Goal: Navigation & Orientation: Find specific page/section

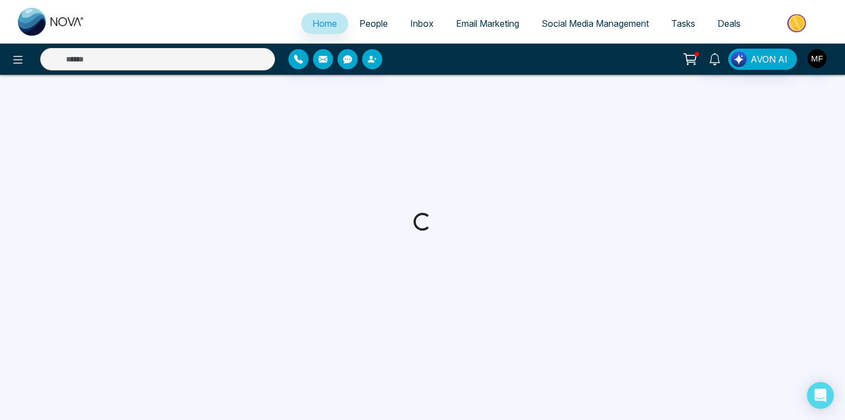
select select "*"
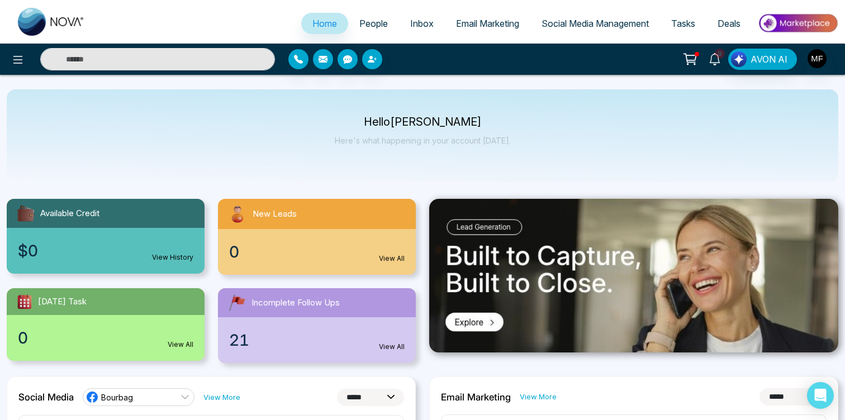
click at [715, 59] on icon at bounding box center [715, 59] width 12 height 12
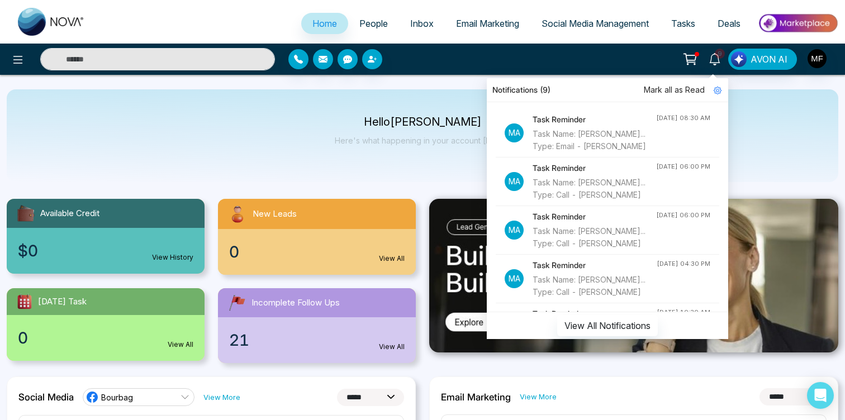
click at [380, 139] on p "Here's what happening in your account today." at bounding box center [423, 141] width 176 height 10
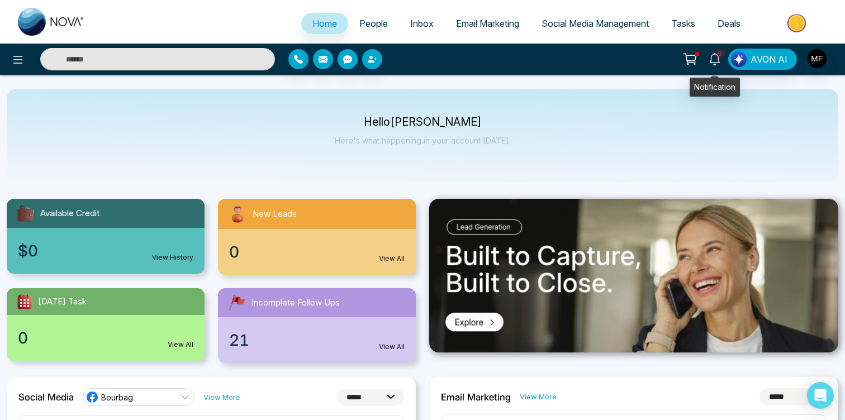
click at [695, 59] on icon at bounding box center [690, 59] width 16 height 16
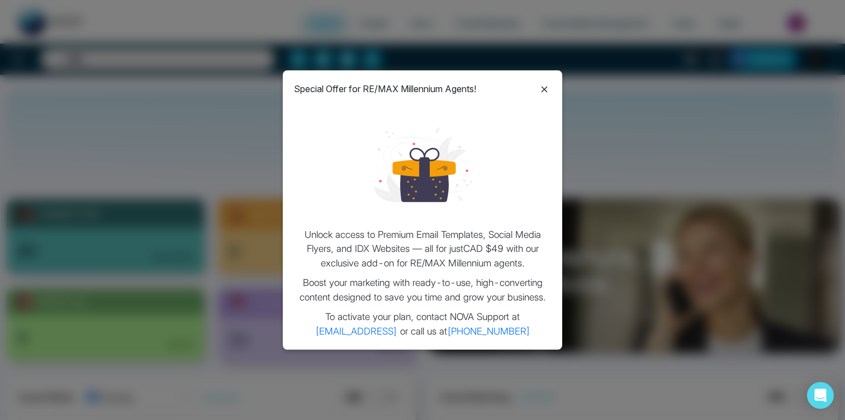
click at [551, 83] on icon at bounding box center [544, 89] width 13 height 13
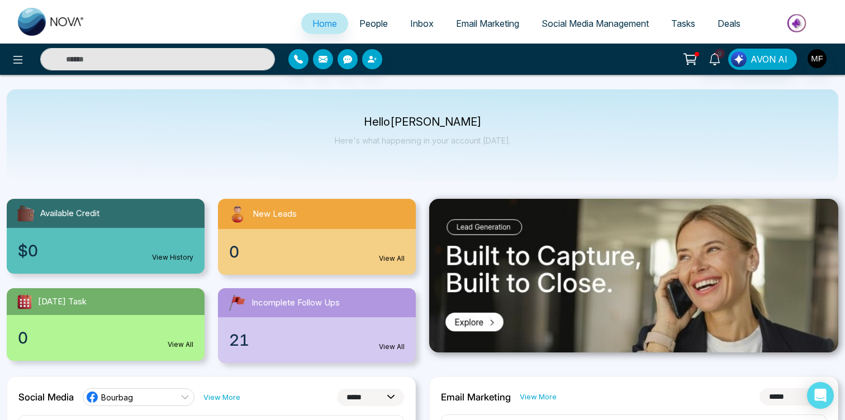
click at [373, 26] on span "People" at bounding box center [373, 23] width 29 height 11
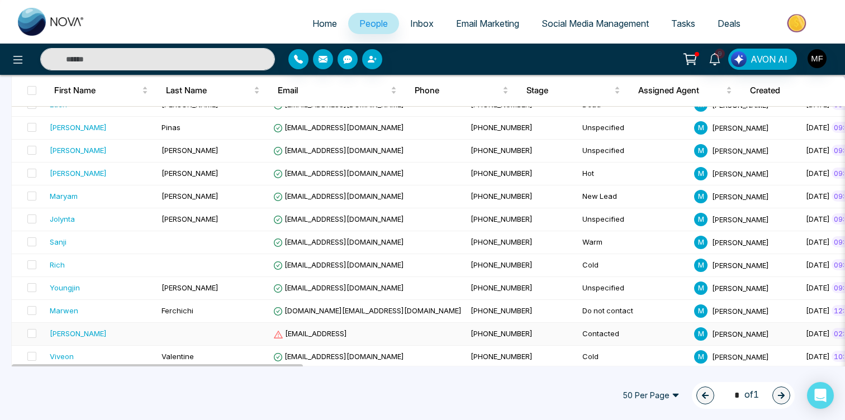
scroll to position [360, 0]
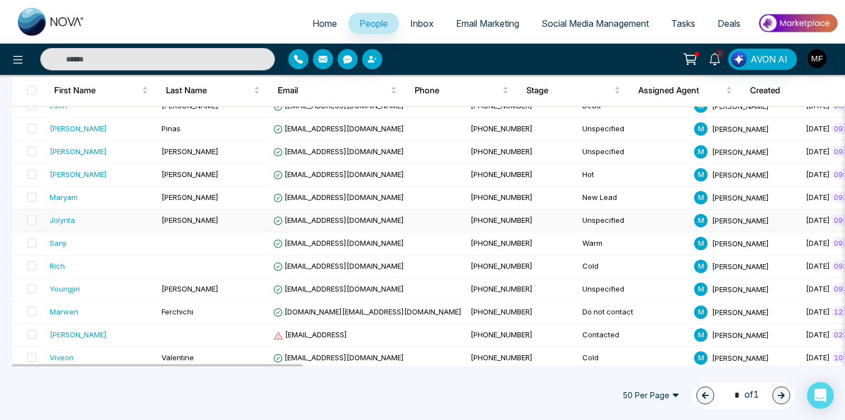
click at [97, 224] on div "Jolynta" at bounding box center [101, 220] width 103 height 11
click at [113, 224] on div "Jolynta" at bounding box center [101, 220] width 103 height 11
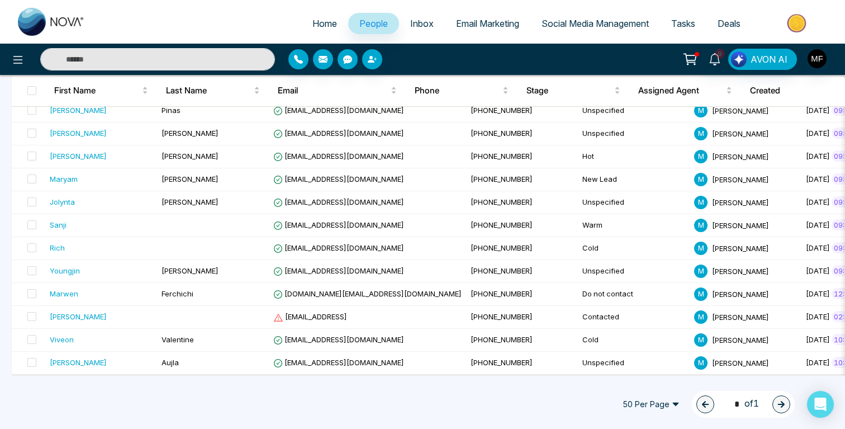
scroll to position [378, 0]
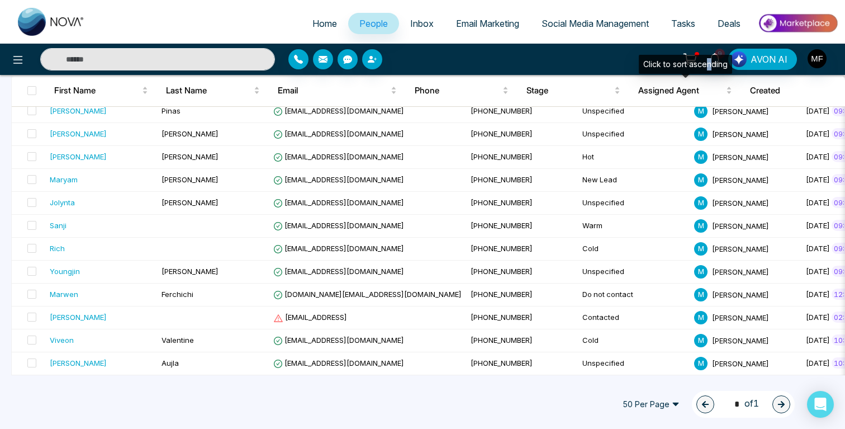
click at [709, 60] on div "Click to sort ascending" at bounding box center [685, 64] width 93 height 19
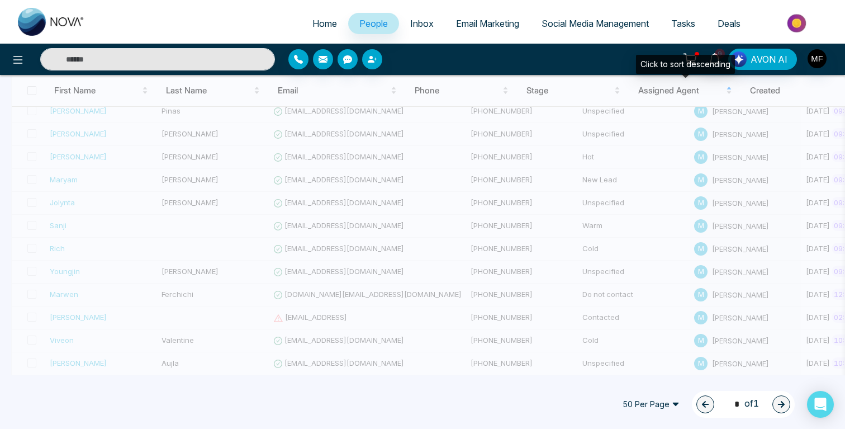
click at [715, 63] on div "Click to sort descending" at bounding box center [685, 64] width 99 height 19
click at [573, 54] on div "9 AVON AI" at bounding box center [669, 59] width 339 height 21
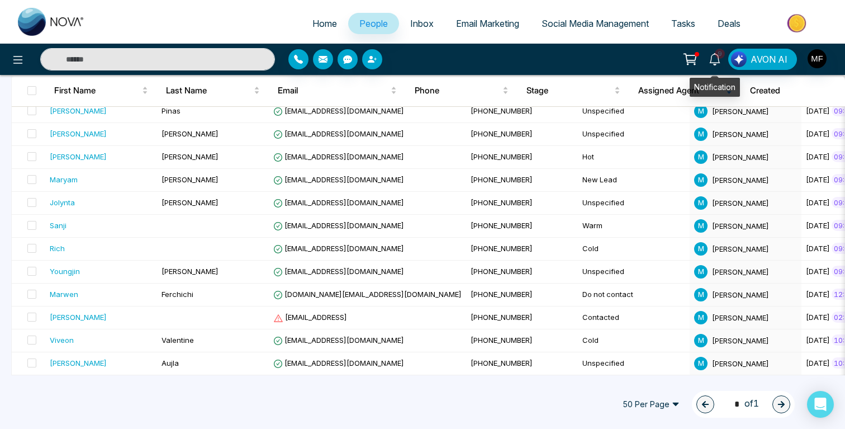
click at [720, 58] on span "9" at bounding box center [720, 54] width 10 height 10
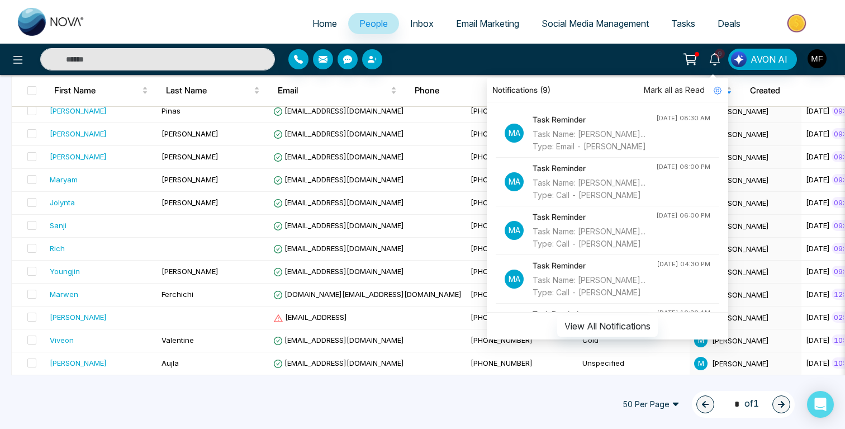
click at [693, 56] on icon at bounding box center [690, 59] width 16 height 16
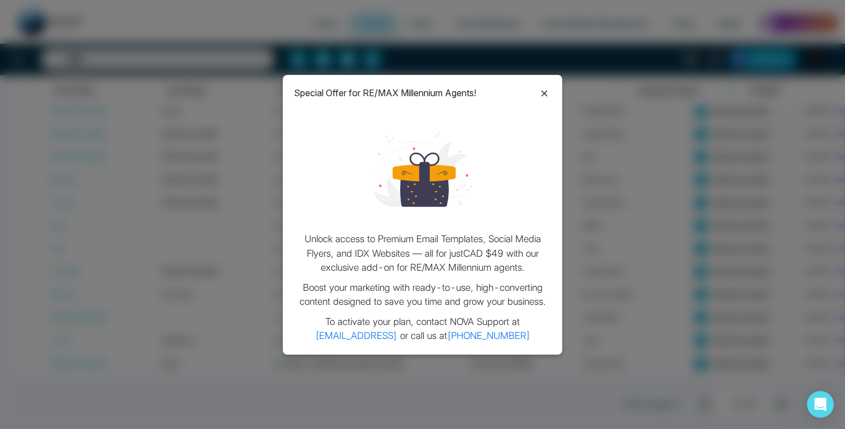
click at [550, 91] on icon at bounding box center [544, 93] width 13 height 13
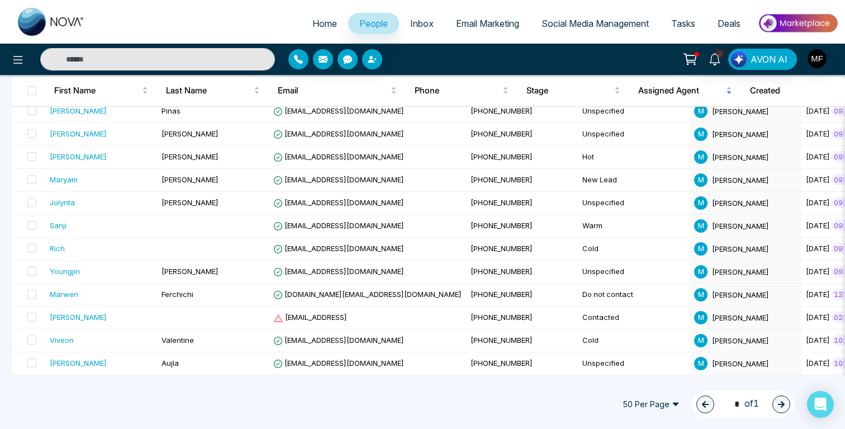
click at [421, 23] on span "Inbox" at bounding box center [421, 23] width 23 height 11
click at [411, 26] on span "Inbox" at bounding box center [421, 23] width 23 height 11
click at [486, 23] on span "Email Marketing" at bounding box center [487, 23] width 63 height 11
